Goal: Information Seeking & Learning: Learn about a topic

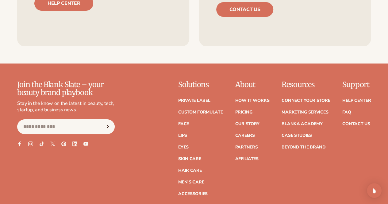
scroll to position [2348, 0]
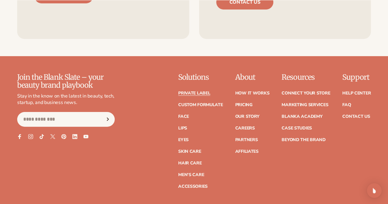
click at [178, 95] on link "Private label" at bounding box center [194, 93] width 32 height 4
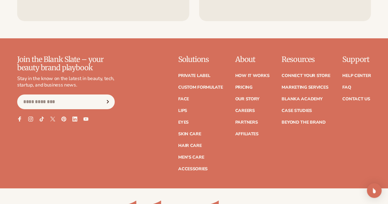
scroll to position [1043, 0]
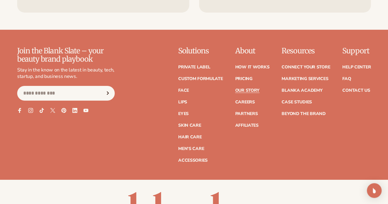
click at [235, 89] on link "Our Story" at bounding box center [247, 90] width 24 height 4
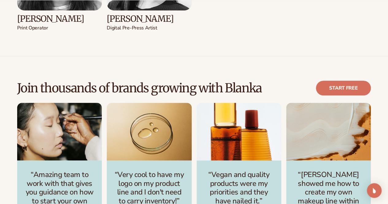
scroll to position [1503, 0]
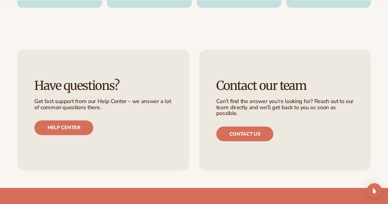
scroll to position [1623, 0]
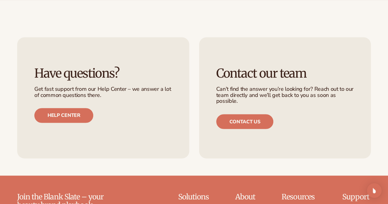
drag, startPoint x: 167, startPoint y: 164, endPoint x: 132, endPoint y: 164, distance: 34.7
drag, startPoint x: 128, startPoint y: 164, endPoint x: 164, endPoint y: 165, distance: 36.2
